Goal: Information Seeking & Learning: Learn about a topic

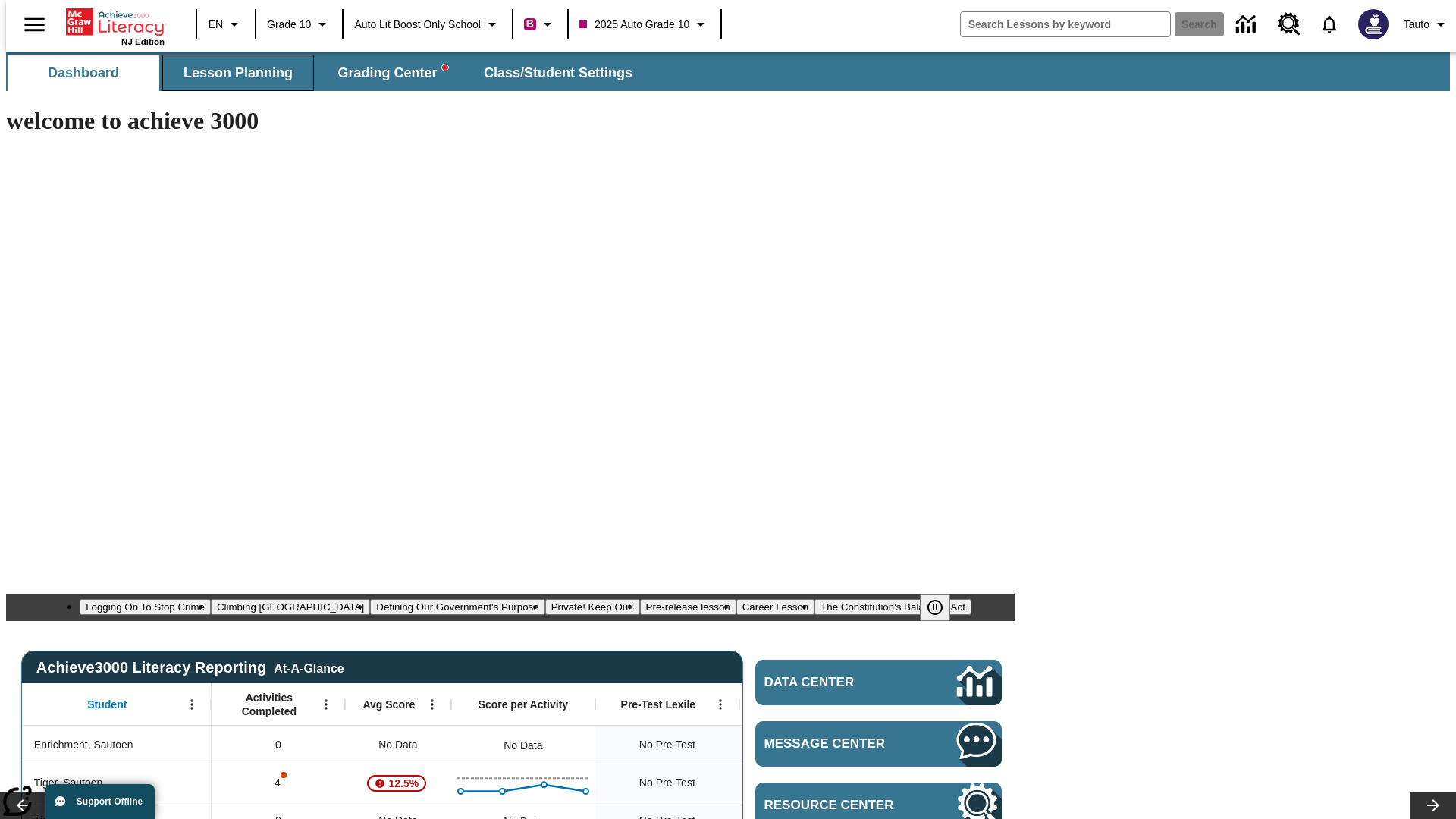
click at [232, 73] on span "Lesson Planning" at bounding box center [238, 73] width 109 height 17
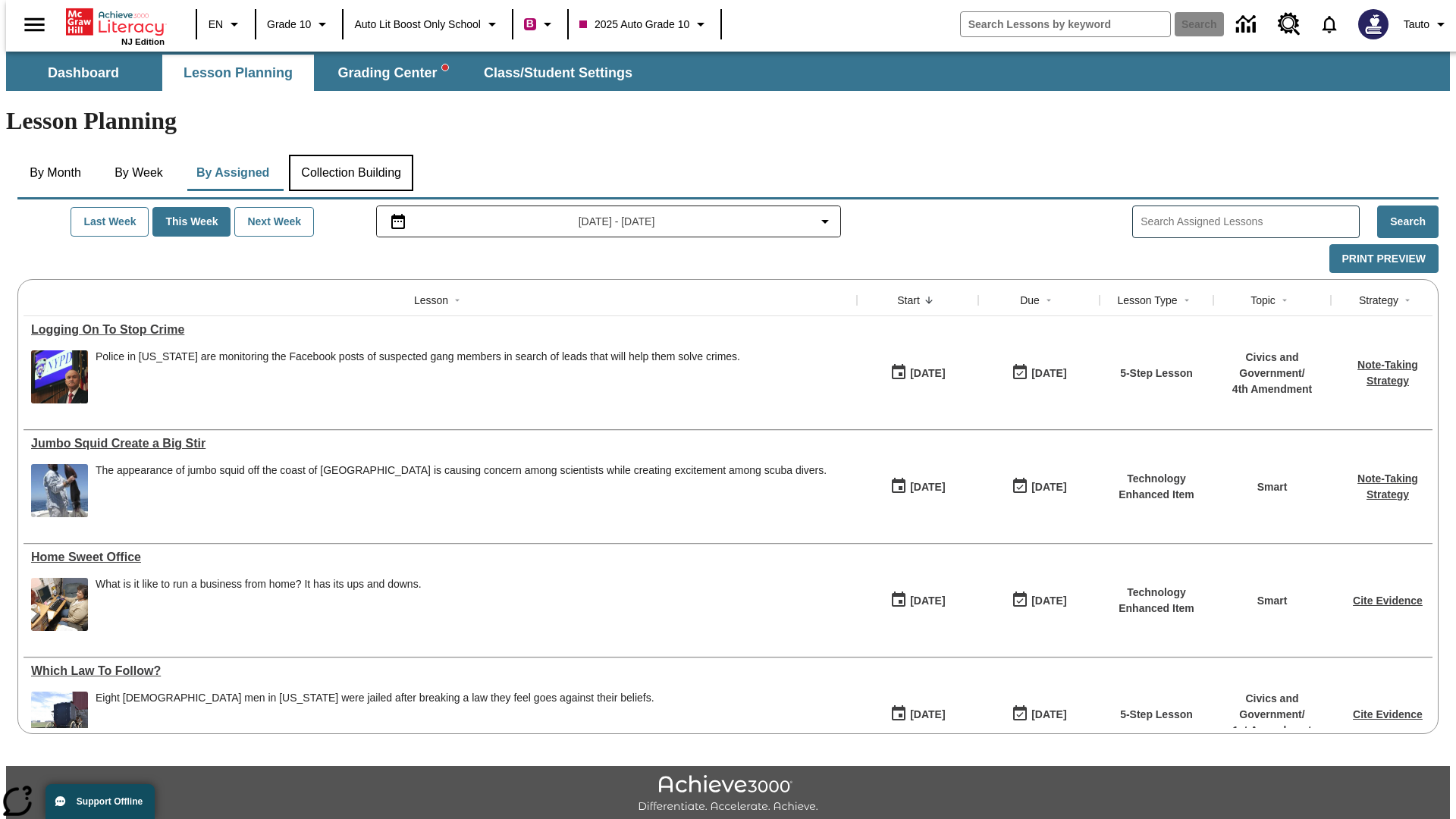
click at [350, 155] on button "Collection Building" at bounding box center [351, 173] width 124 height 37
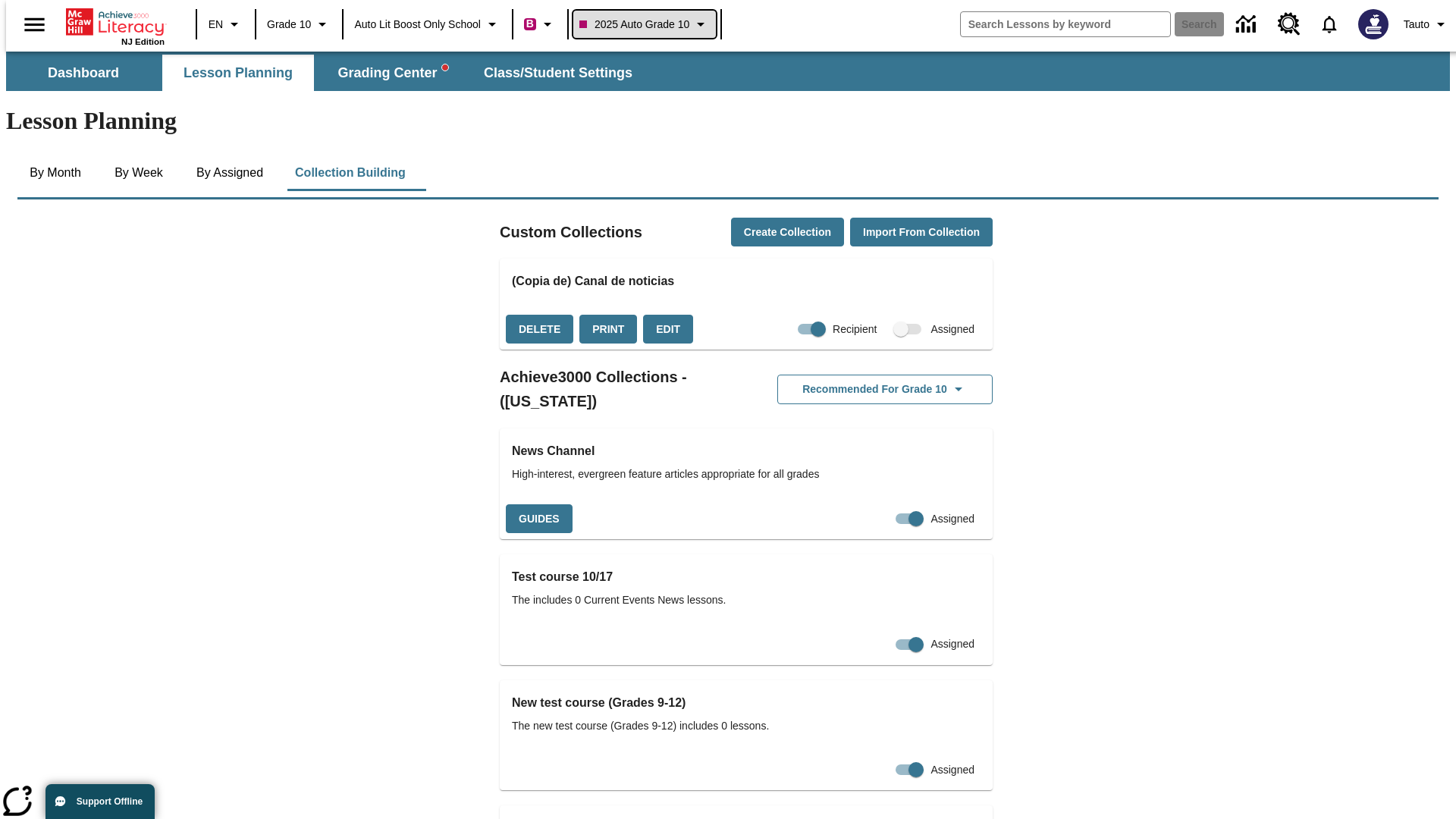
click at [649, 25] on span "2025 Auto Grade 10" at bounding box center [633, 25] width 110 height 16
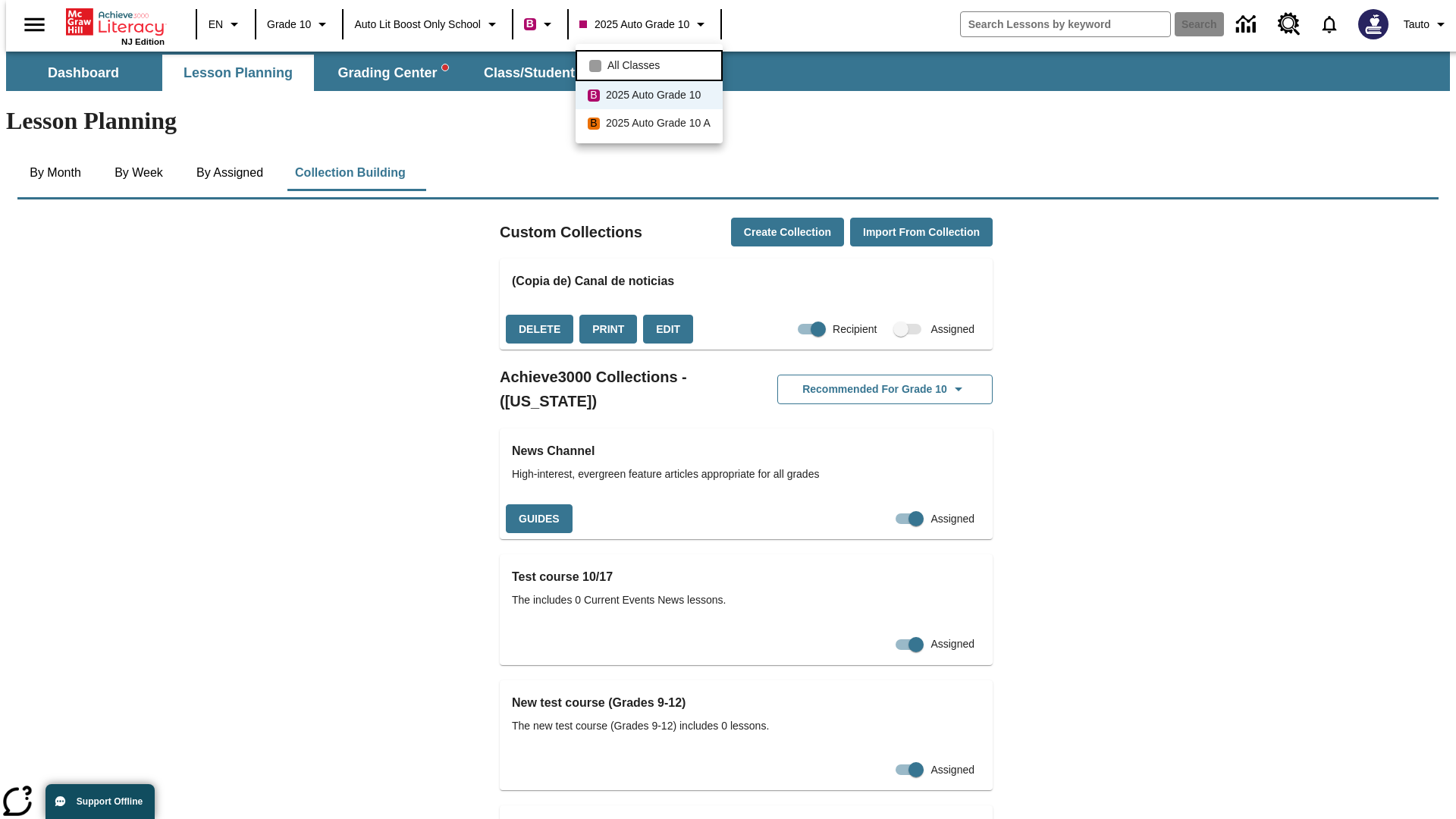
click at [651, 64] on span "All Classes" at bounding box center [633, 66] width 52 height 16
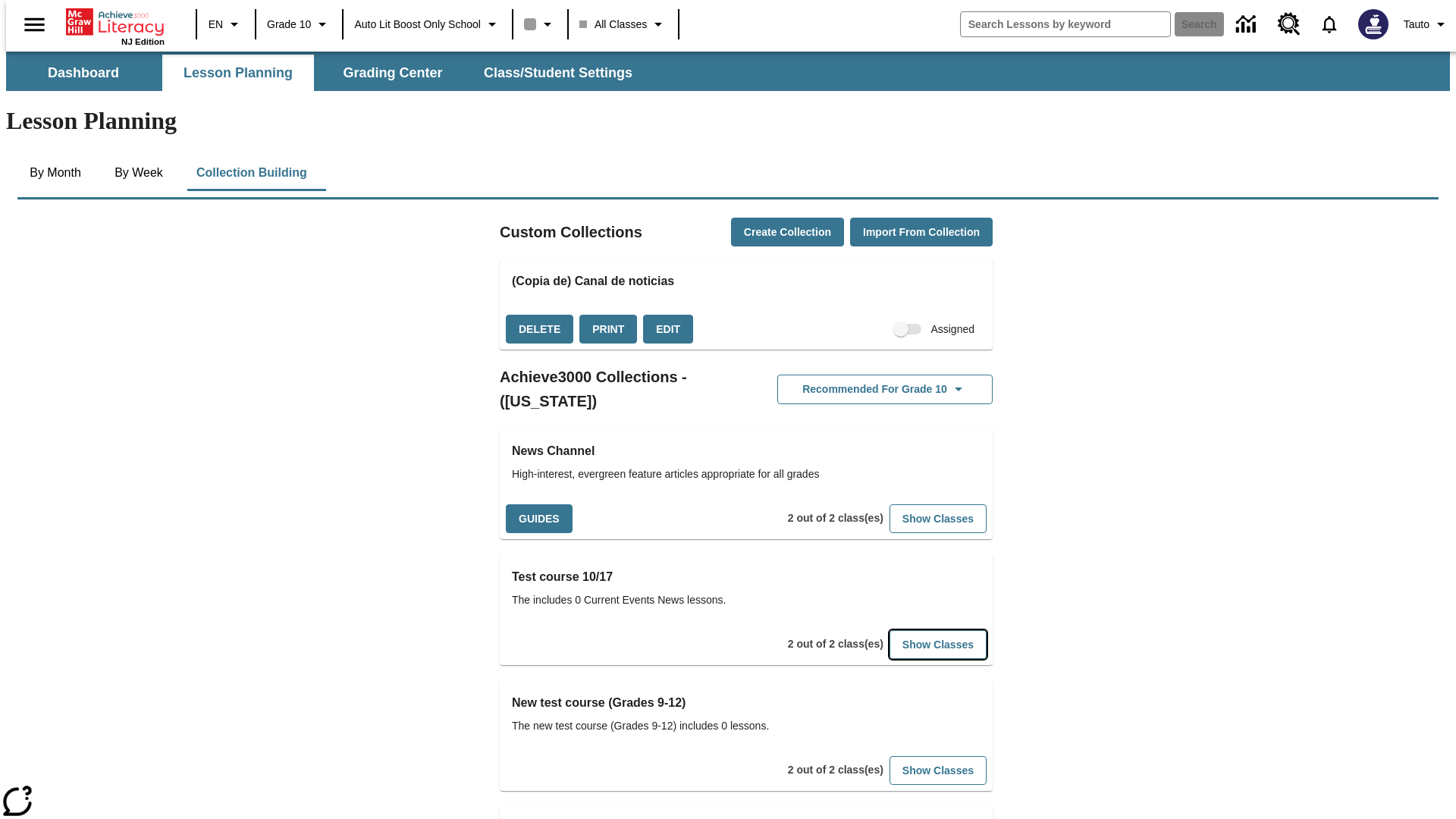
click at [914, 630] on button "Show Classes" at bounding box center [938, 644] width 97 height 30
